Goal: Information Seeking & Learning: Learn about a topic

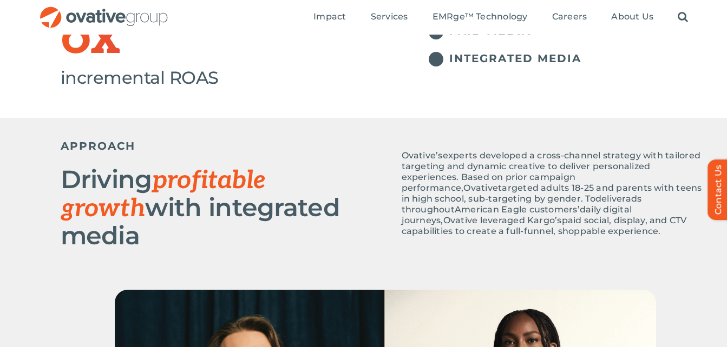
scroll to position [270, 0]
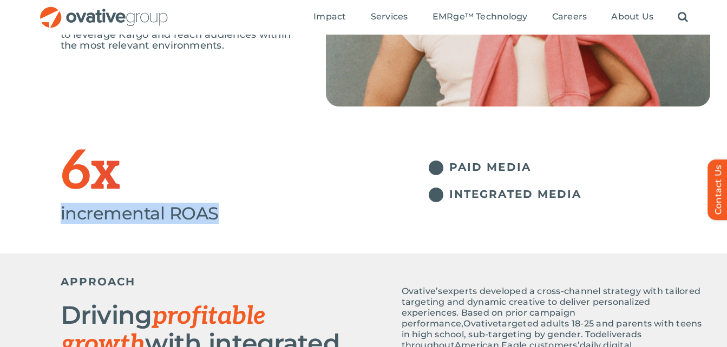
click at [246, 209] on div "6x incremental ROAS PAID MEDIA INTEGRATED MEDIA" at bounding box center [363, 196] width 727 height 115
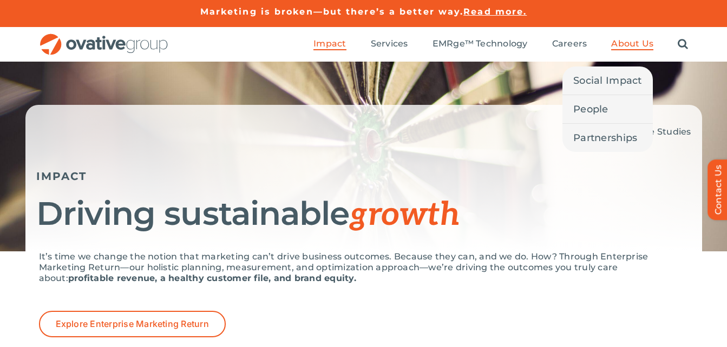
click at [628, 47] on span "About Us" at bounding box center [632, 43] width 42 height 11
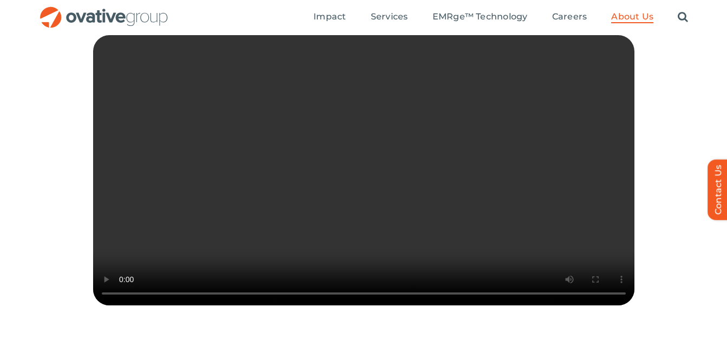
scroll to position [325, 0]
